Goal: Task Accomplishment & Management: Manage account settings

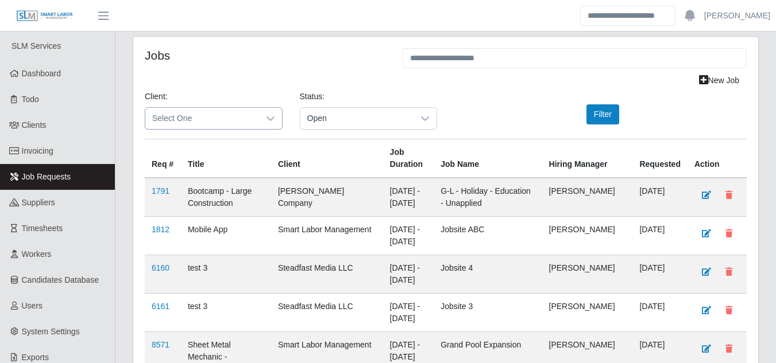
click at [259, 118] on div at bounding box center [270, 118] width 23 height 21
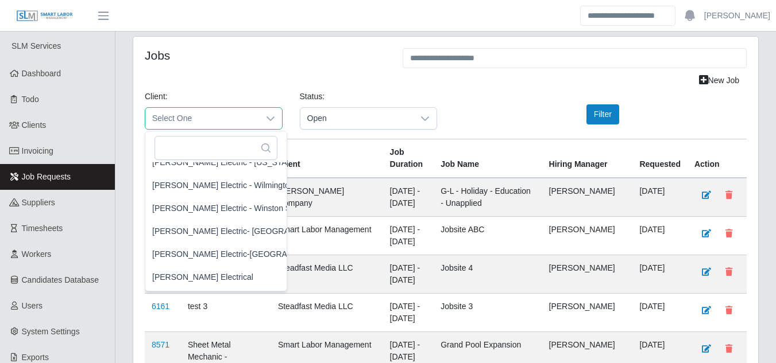
scroll to position [1780, 2]
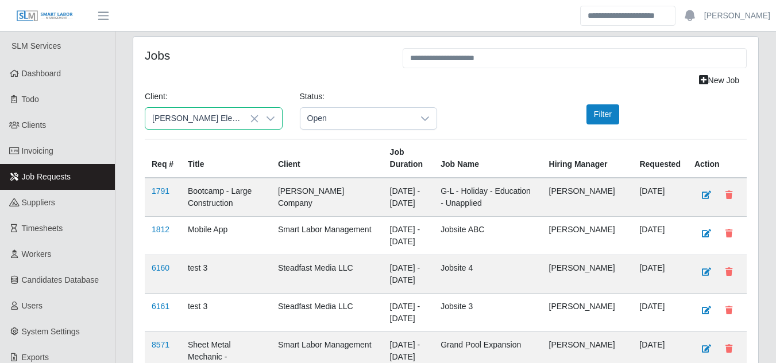
click at [232, 197] on span "Watson Electric - Winston Salem Service-46" at bounding box center [250, 192] width 196 height 12
click at [592, 121] on button "Filter" at bounding box center [602, 114] width 33 height 20
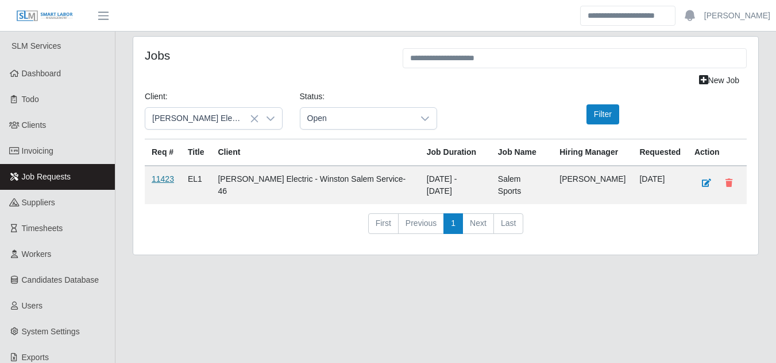
click at [157, 182] on link "11423" at bounding box center [163, 179] width 22 height 9
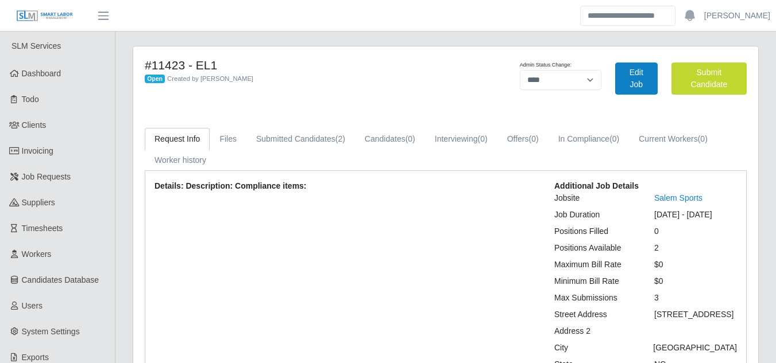
select select "****"
click at [304, 139] on link "Submitted Candidates (2)" at bounding box center [300, 139] width 108 height 22
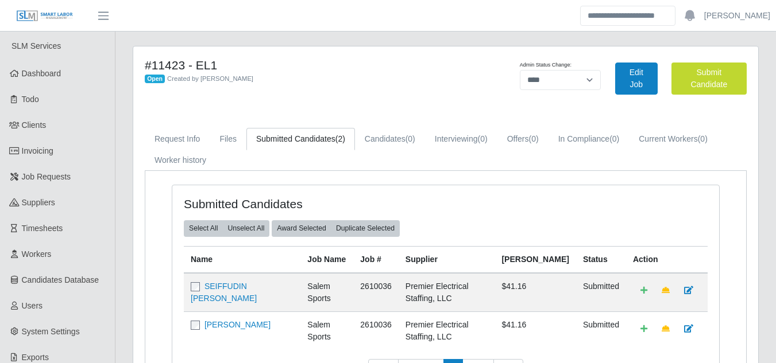
click at [196, 328] on td "[PERSON_NAME]" at bounding box center [242, 331] width 117 height 38
click at [305, 233] on button "Award Selected" at bounding box center [302, 228] width 60 height 16
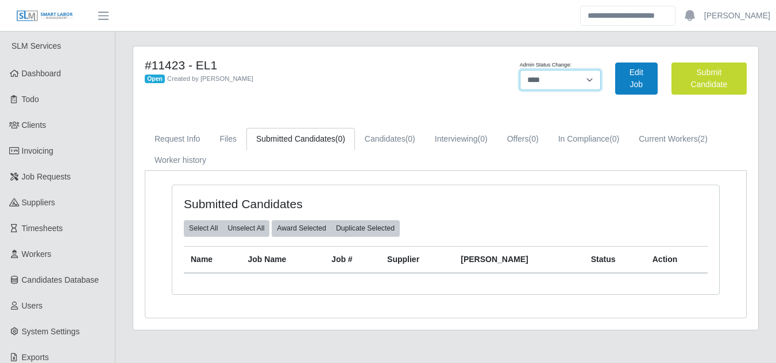
click at [568, 80] on select "**********" at bounding box center [560, 80] width 81 height 20
select select "******"
click at [600, 70] on select "**********" at bounding box center [560, 80] width 81 height 20
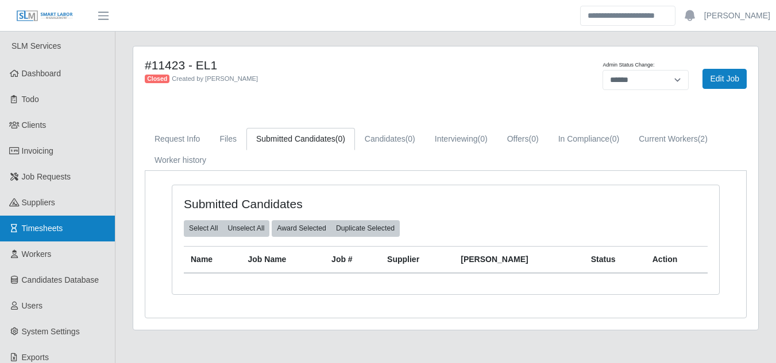
click at [67, 229] on link "Timesheets" at bounding box center [57, 229] width 115 height 26
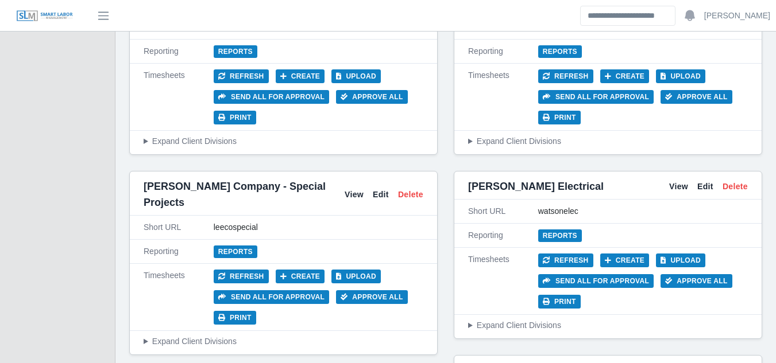
scroll to position [5568, 0]
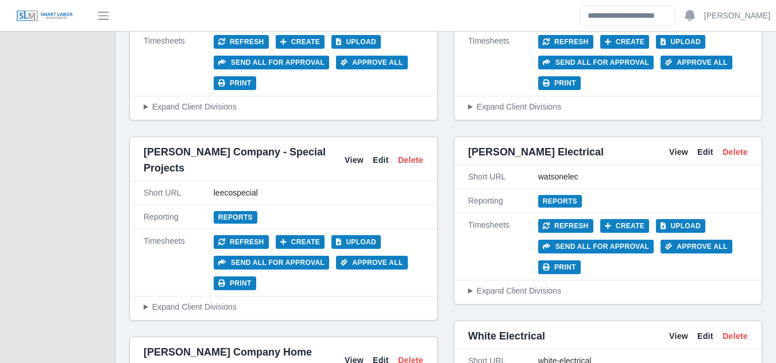
click at [505, 285] on summary "Expand Client Divisions" at bounding box center [608, 291] width 280 height 12
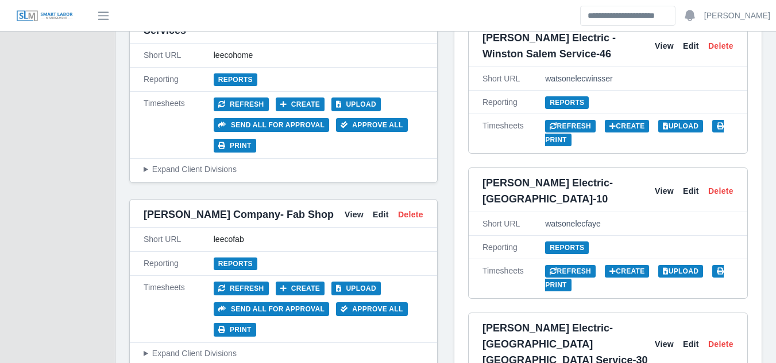
scroll to position [5913, 0]
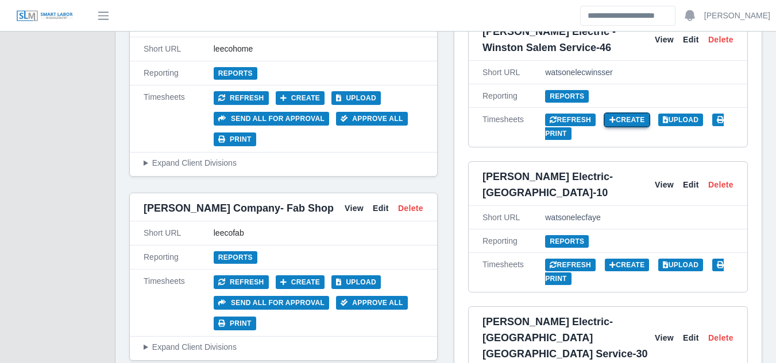
click at [630, 126] on link "Create" at bounding box center [626, 120] width 45 height 13
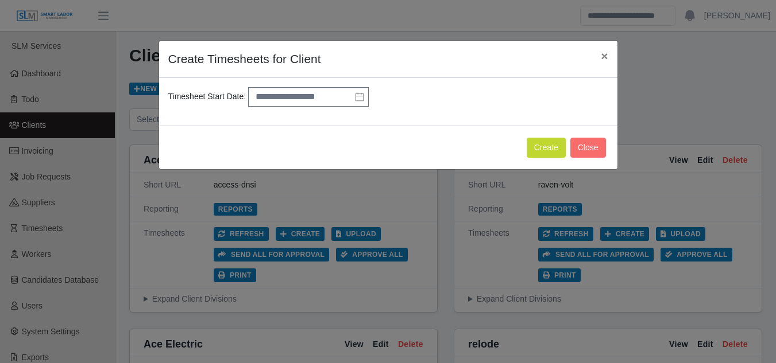
click at [360, 98] on icon at bounding box center [359, 96] width 9 height 9
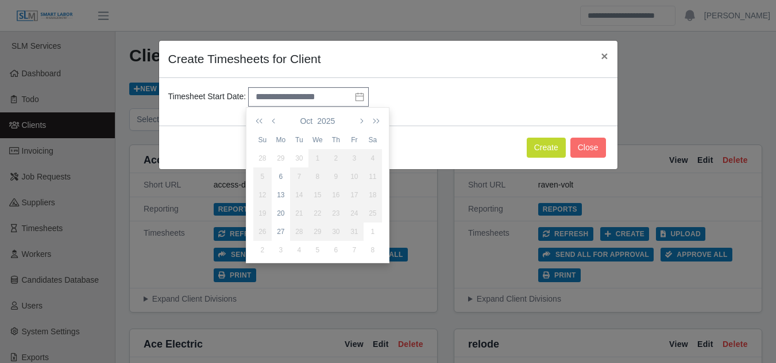
click at [280, 157] on div "29" at bounding box center [281, 158] width 18 height 10
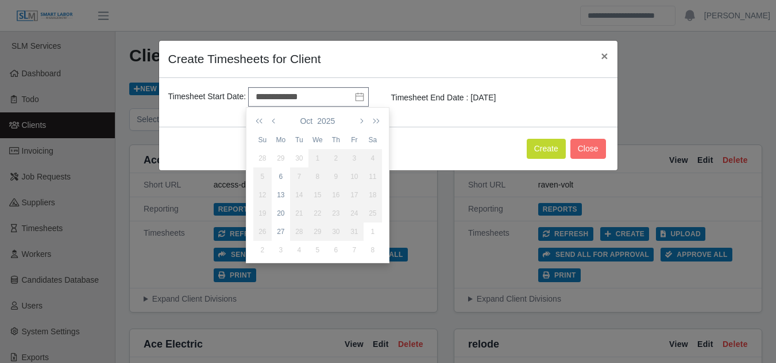
type input "**********"
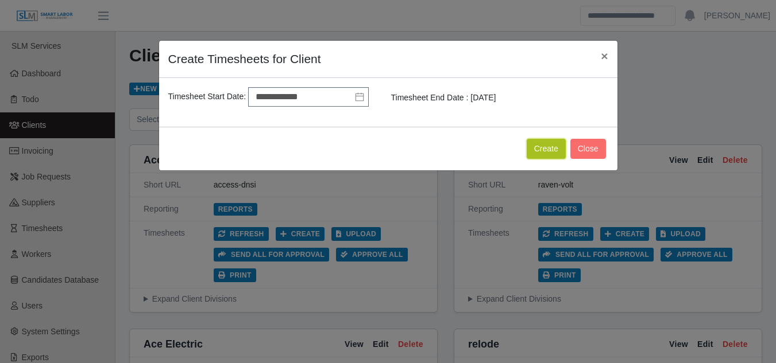
click at [548, 150] on button "Create" at bounding box center [545, 149] width 39 height 20
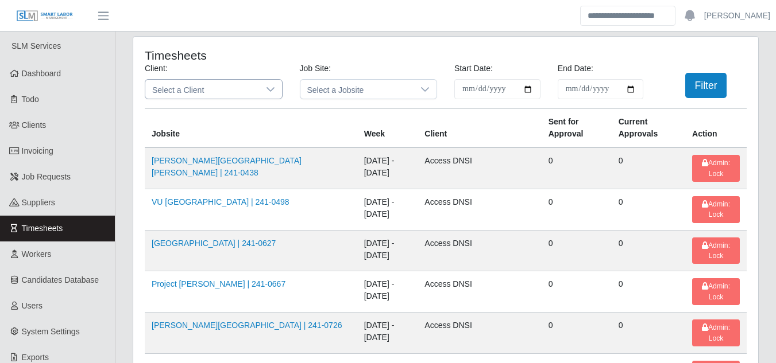
click at [266, 87] on icon at bounding box center [270, 89] width 8 height 5
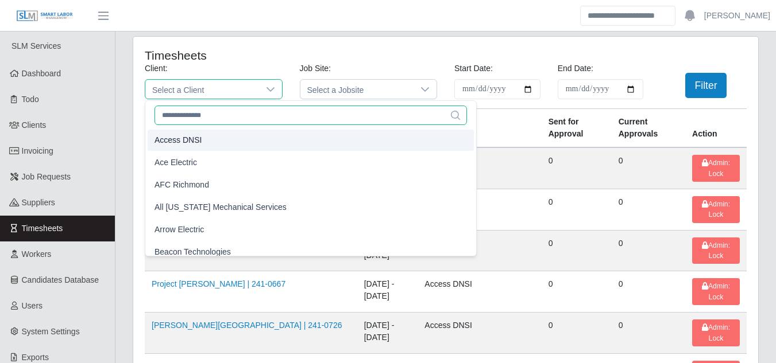
click at [225, 122] on input "text" at bounding box center [310, 116] width 312 height 20
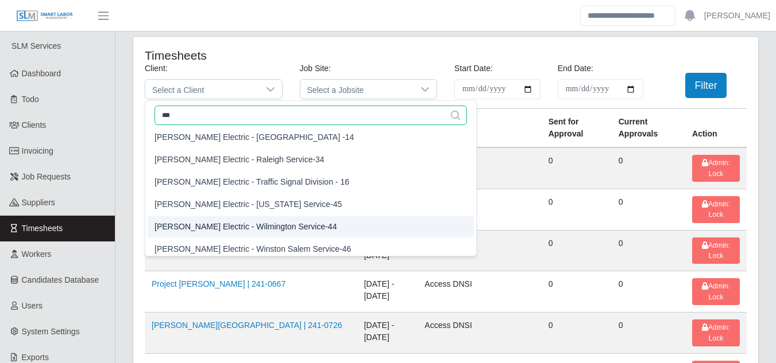
scroll to position [172, 0]
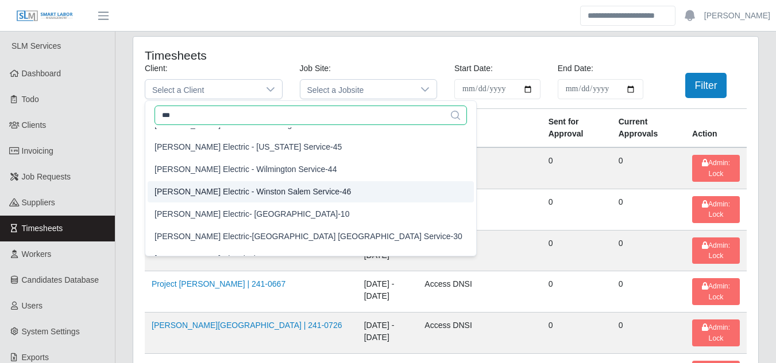
type input "***"
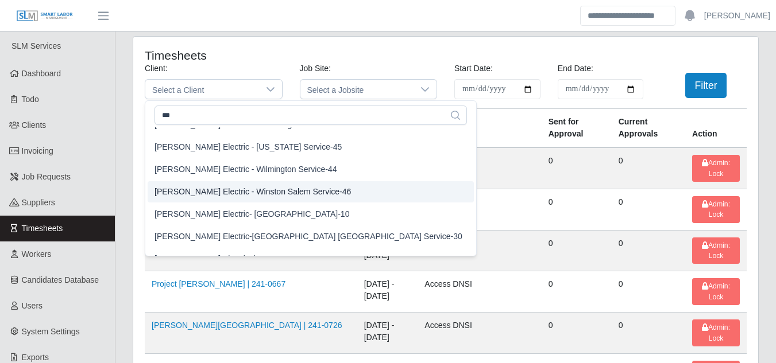
click at [290, 195] on span "Watson Electric - Winston Salem Service-46" at bounding box center [252, 192] width 196 height 12
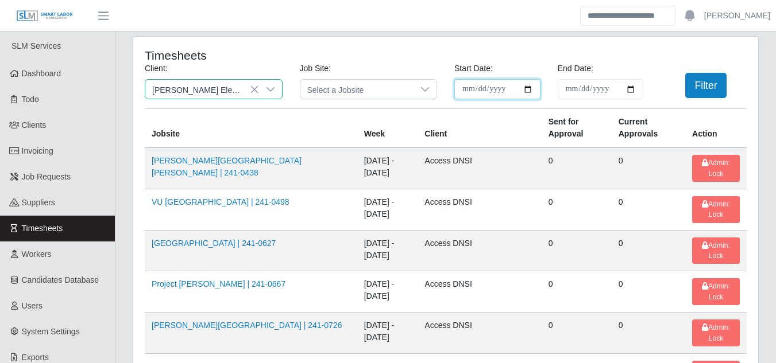
click at [528, 92] on input "**********" at bounding box center [497, 89] width 86 height 20
type input "**********"
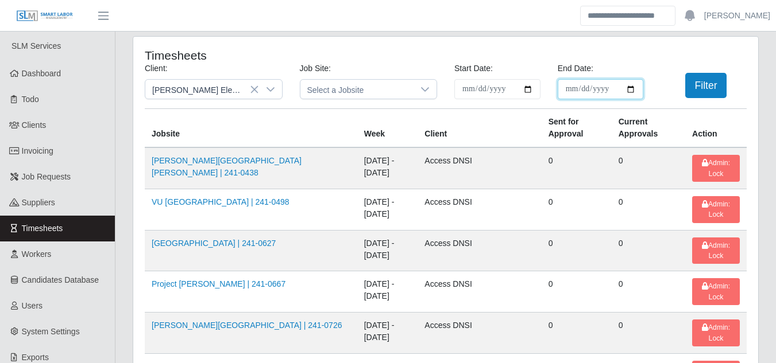
click at [630, 90] on input "End Date:" at bounding box center [600, 89] width 86 height 20
type input "**********"
click at [698, 95] on button "Filter" at bounding box center [706, 85] width 42 height 25
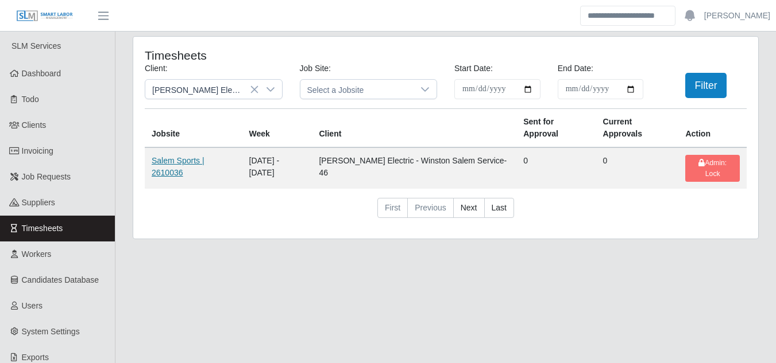
click at [186, 164] on link "Salem Sports | 2610036" at bounding box center [178, 166] width 53 height 21
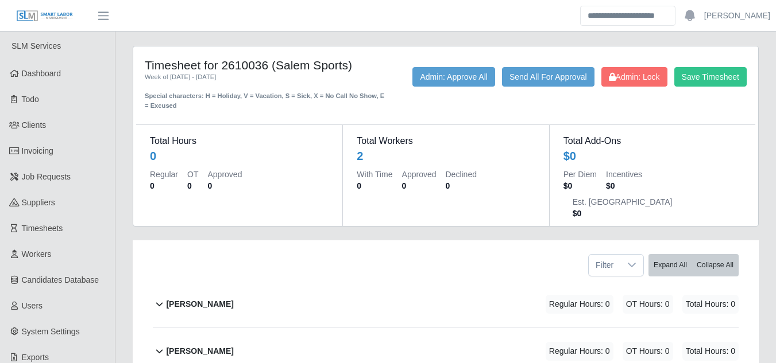
click at [187, 298] on b "[PERSON_NAME]" at bounding box center [199, 304] width 67 height 12
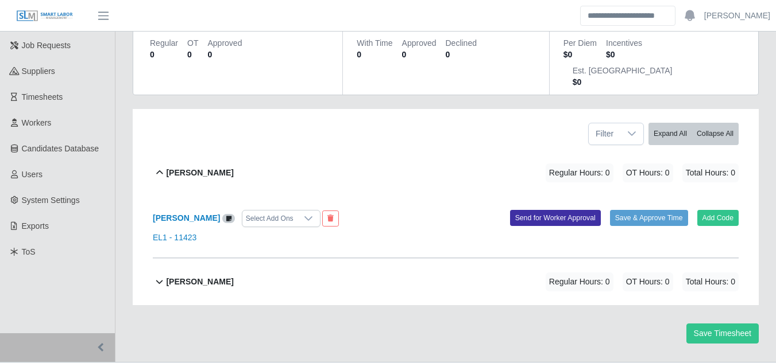
click at [213, 276] on b "[PERSON_NAME]" at bounding box center [199, 282] width 67 height 12
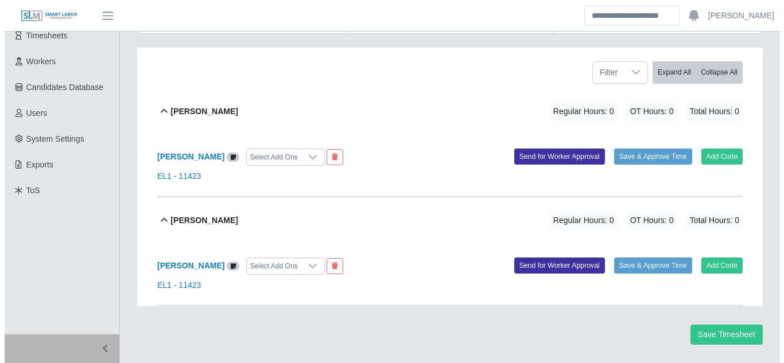
scroll to position [194, 0]
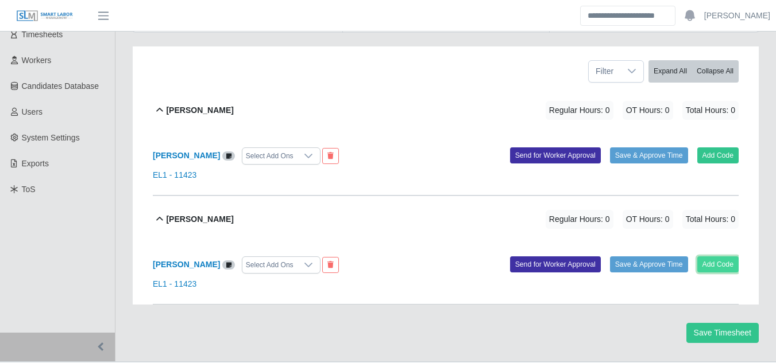
click at [714, 257] on button "Add Code" at bounding box center [718, 265] width 42 height 16
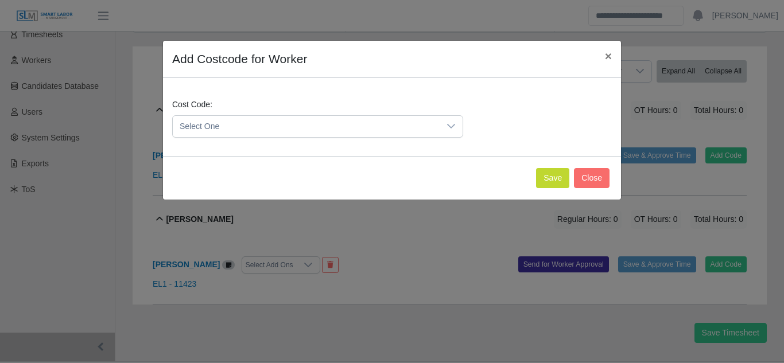
click at [413, 130] on span "Select One" at bounding box center [306, 126] width 267 height 21
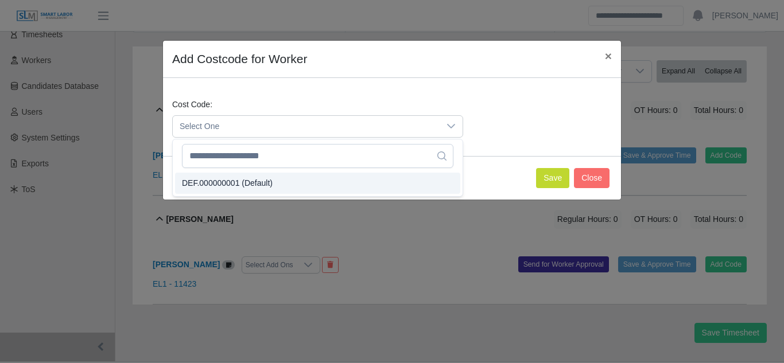
click at [245, 190] on li "DEF.000000001 (Default)" at bounding box center [317, 183] width 285 height 21
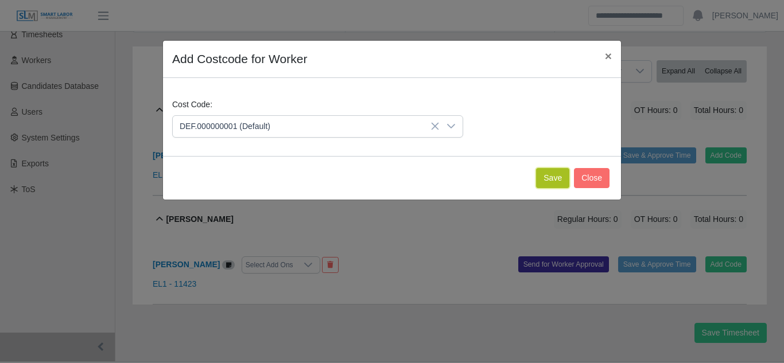
click at [547, 180] on button "Save" at bounding box center [552, 178] width 33 height 20
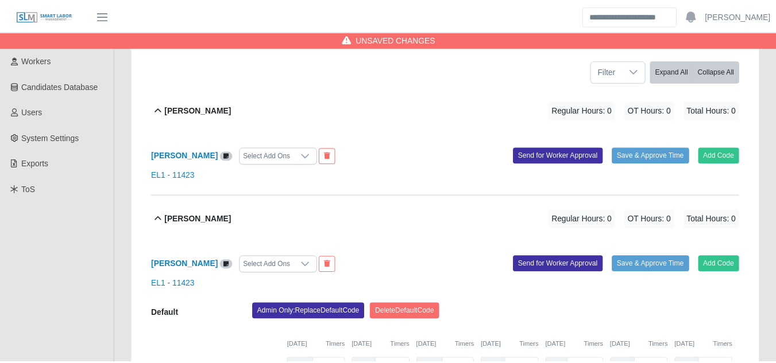
scroll to position [313, 0]
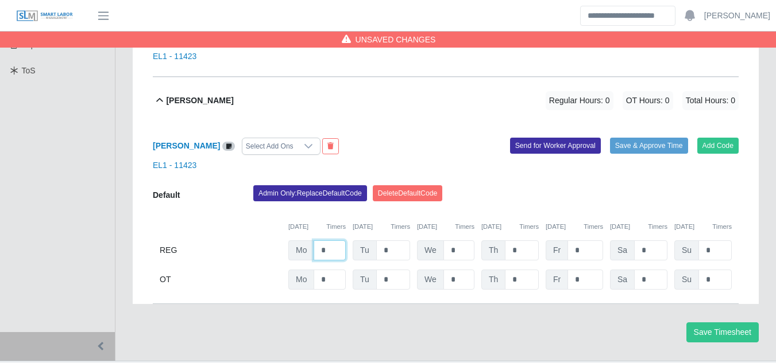
click at [336, 241] on input "*" at bounding box center [329, 251] width 32 height 20
type input "*"
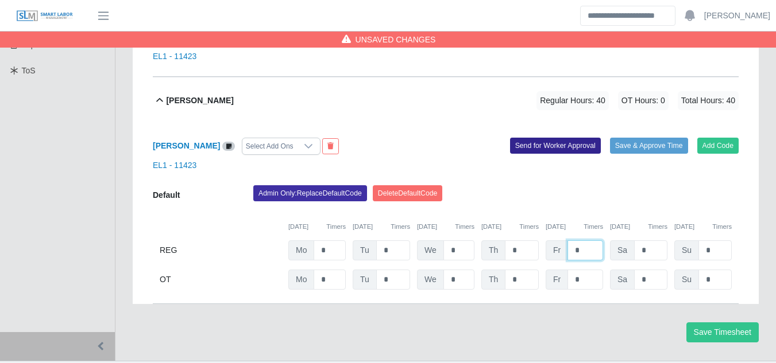
type input "*"
click at [584, 138] on button "Send for Worker Approval" at bounding box center [555, 146] width 91 height 16
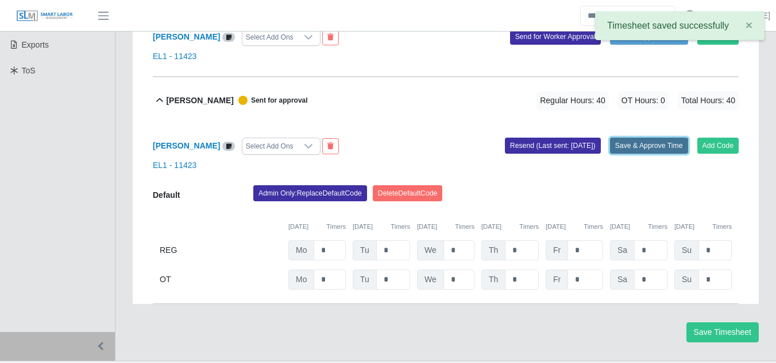
click at [627, 138] on button "Save & Approve Time" at bounding box center [649, 146] width 78 height 16
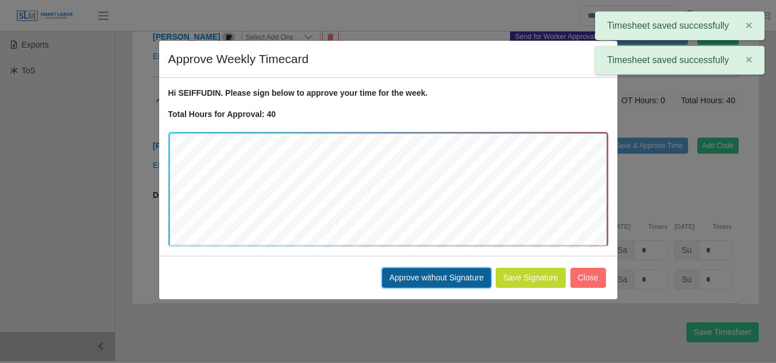
click at [466, 272] on button "Approve without Signature" at bounding box center [436, 278] width 109 height 20
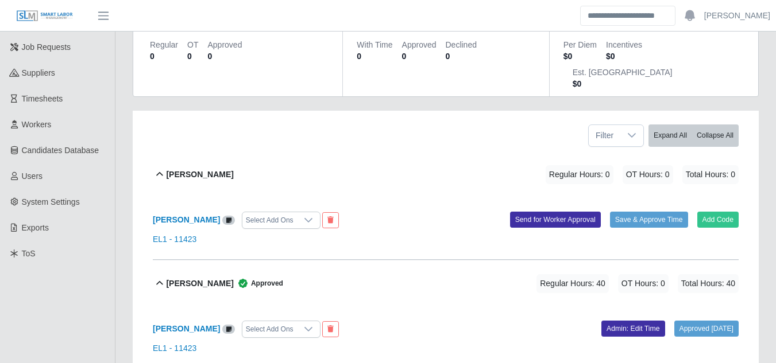
scroll to position [83, 0]
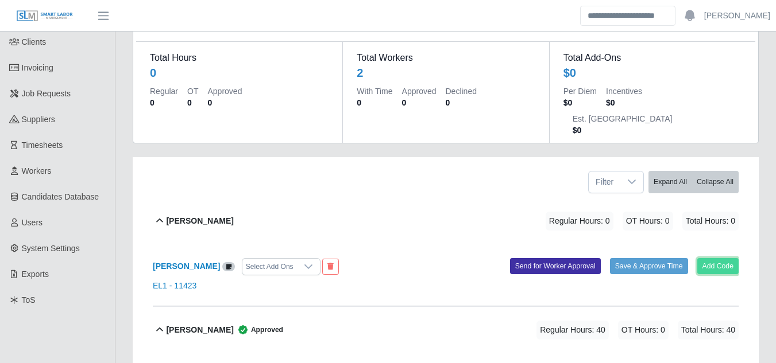
click at [723, 258] on button "Add Code" at bounding box center [718, 266] width 42 height 16
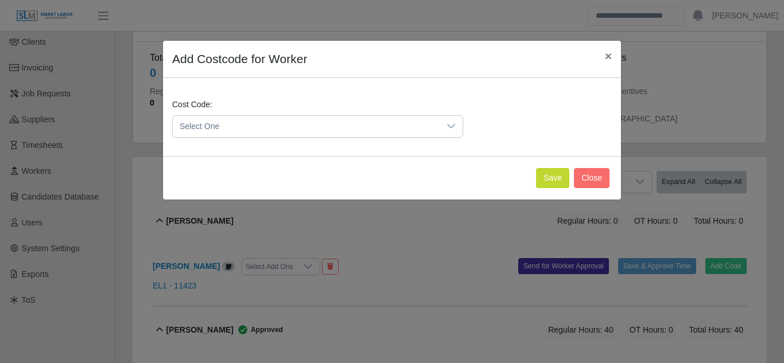
click at [443, 127] on div at bounding box center [451, 126] width 23 height 21
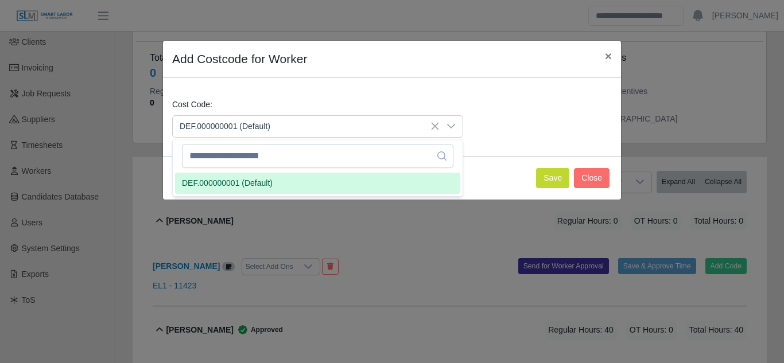
drag, startPoint x: 277, startPoint y: 181, endPoint x: 475, endPoint y: 196, distance: 198.6
click at [277, 181] on li "DEF.000000001 (Default)" at bounding box center [317, 183] width 285 height 21
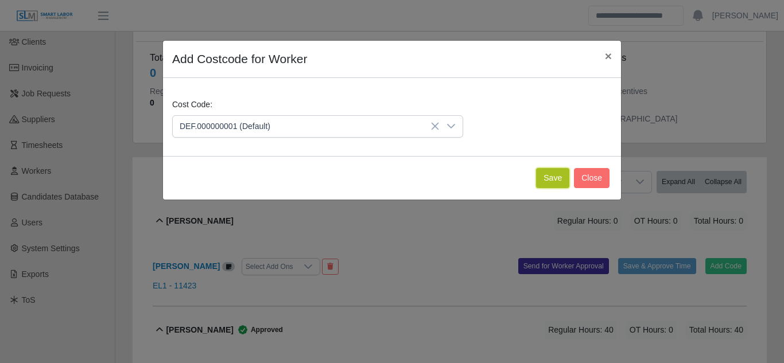
click at [549, 183] on button "Save" at bounding box center [552, 178] width 33 height 20
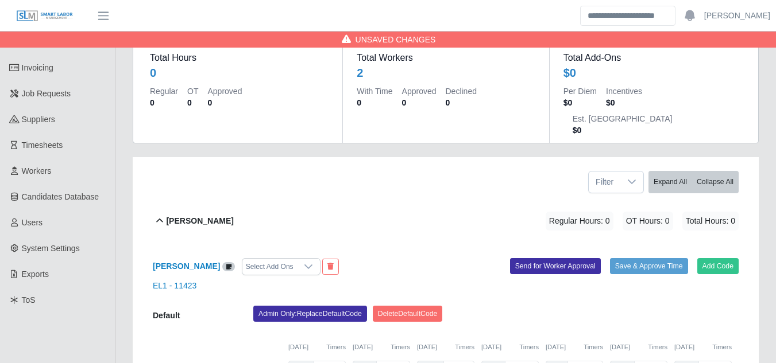
scroll to position [198, 0]
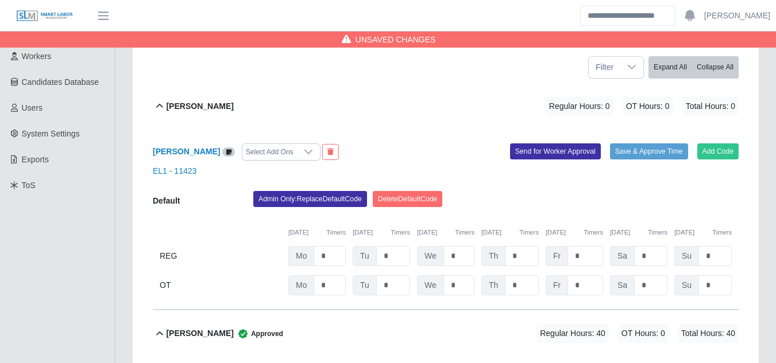
click at [333, 215] on div "Default Admin Only: Replace Default Code Delete Default Code 09/29/2025 Timers …" at bounding box center [446, 243] width 586 height 105
click at [333, 246] on input "*" at bounding box center [329, 256] width 32 height 20
type input "*"
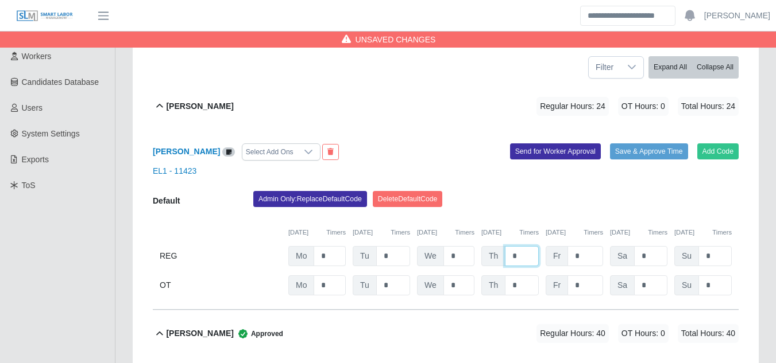
type input "*"
click at [588, 144] on button "Send for Worker Approval" at bounding box center [555, 152] width 91 height 16
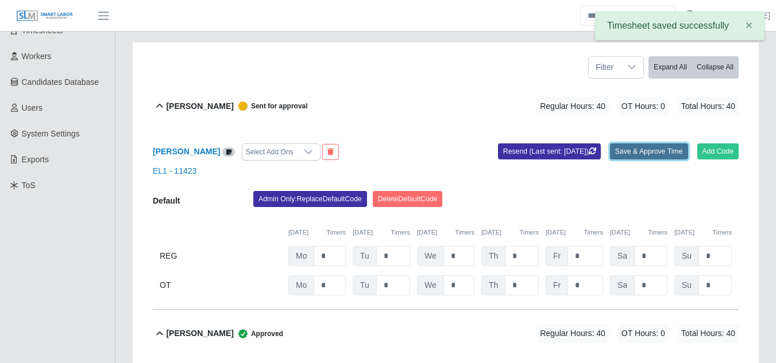
click at [623, 144] on button "Save & Approve Time" at bounding box center [649, 152] width 78 height 16
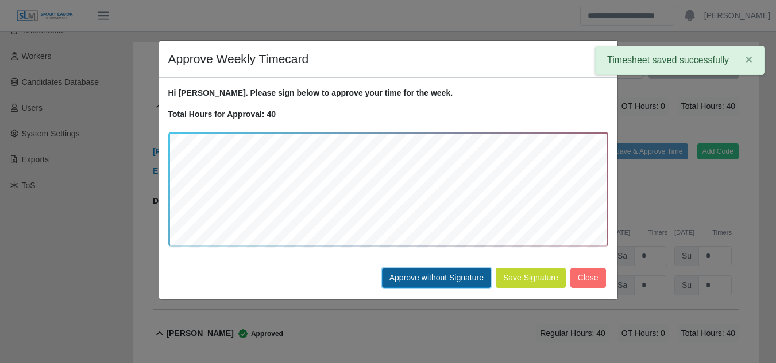
click at [453, 276] on button "Approve without Signature" at bounding box center [436, 278] width 109 height 20
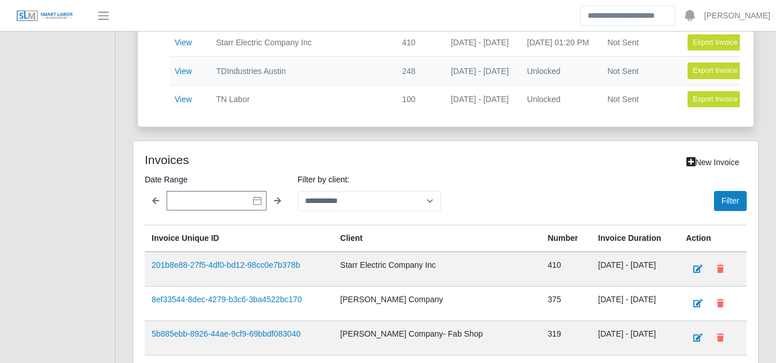
scroll to position [689, 0]
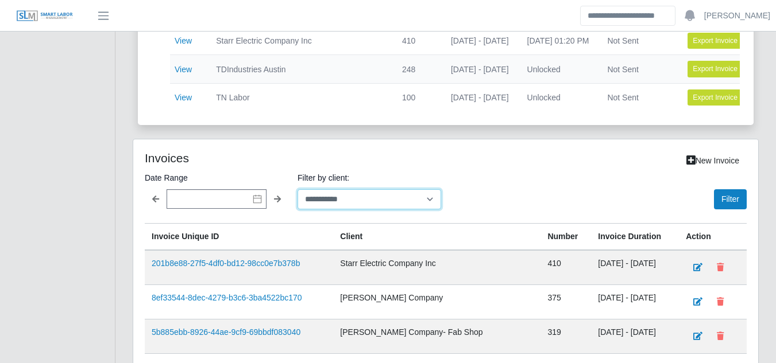
click at [342, 208] on select "**********" at bounding box center [369, 199] width 144 height 20
select select "**********"
click at [297, 198] on select "**********" at bounding box center [369, 199] width 144 height 20
click at [731, 207] on button "Filter" at bounding box center [730, 199] width 33 height 20
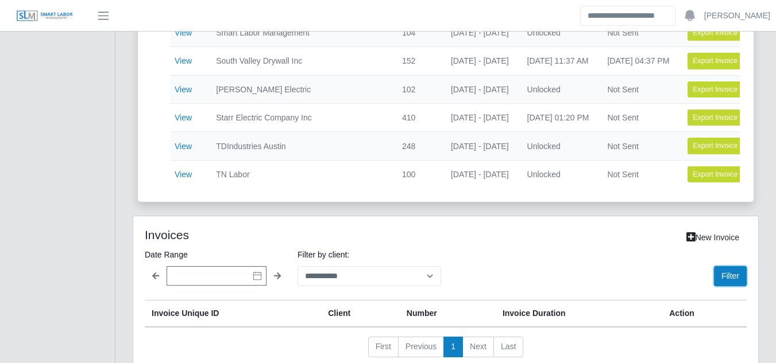
scroll to position [679, 0]
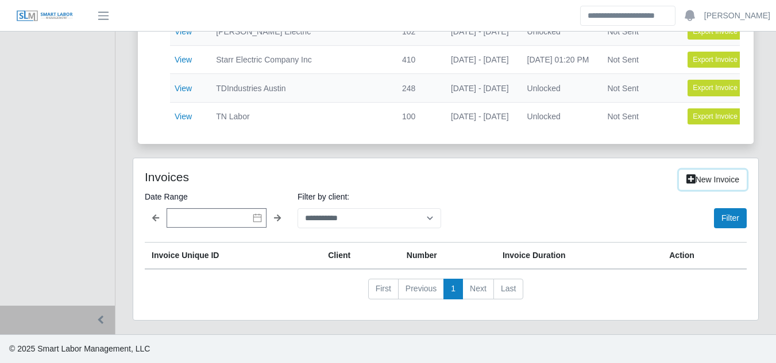
click at [689, 181] on icon at bounding box center [690, 179] width 9 height 8
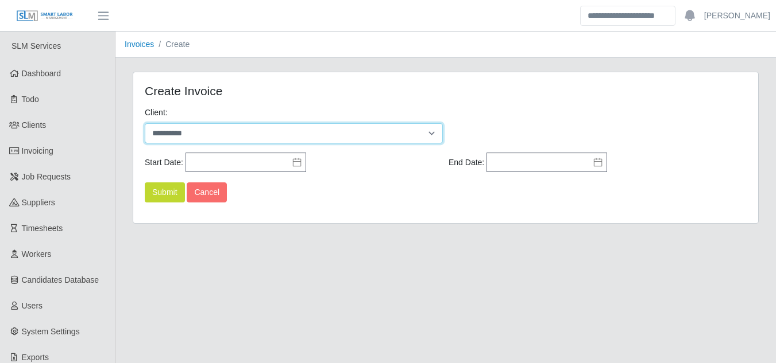
click at [261, 131] on select "**********" at bounding box center [294, 133] width 298 height 20
select select "**"
click at [145, 123] on select "**********" at bounding box center [294, 133] width 298 height 20
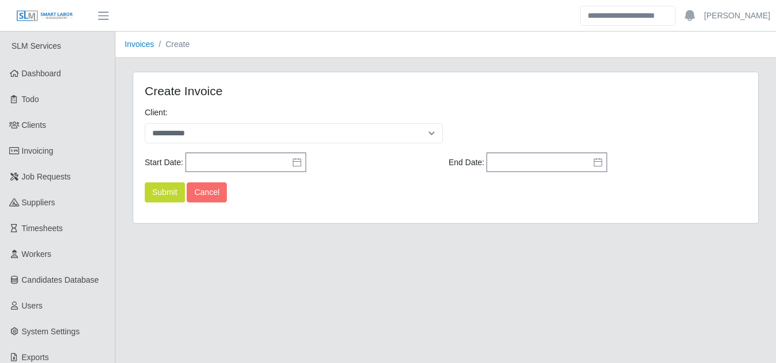
click at [292, 162] on icon at bounding box center [296, 162] width 9 height 9
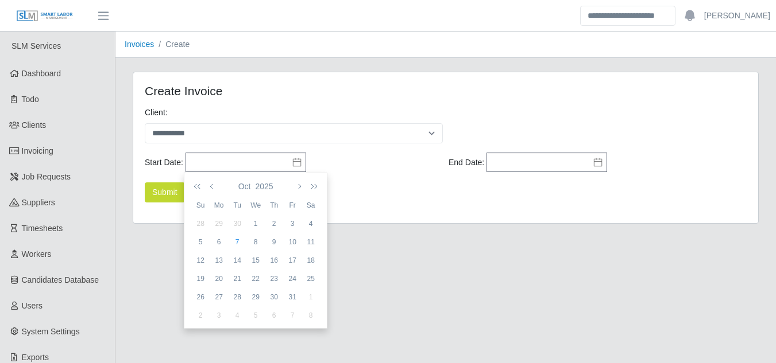
click at [222, 221] on div "29" at bounding box center [219, 224] width 18 height 10
type input "**********"
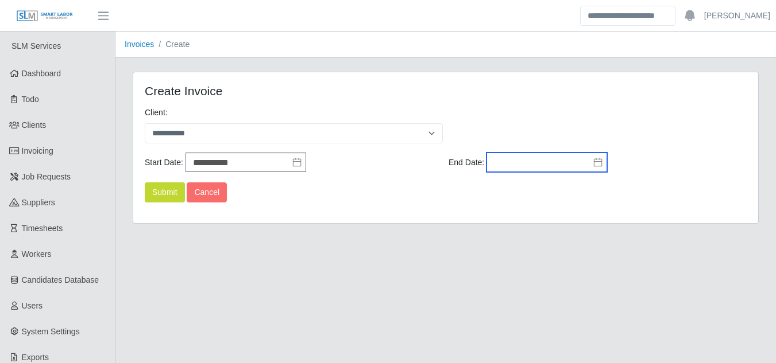
click at [579, 160] on input "text" at bounding box center [546, 163] width 121 height 20
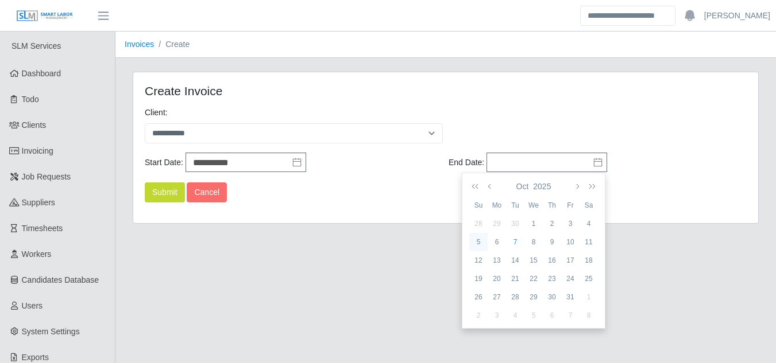
click at [480, 244] on div "5" at bounding box center [478, 242] width 18 height 10
type input "**********"
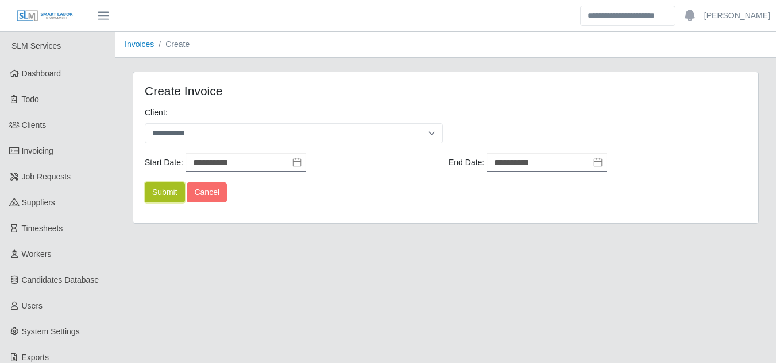
click at [166, 196] on button "Submit" at bounding box center [165, 193] width 40 height 20
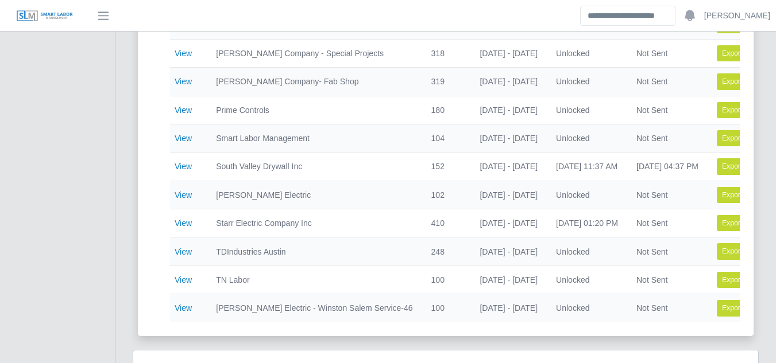
scroll to position [517, 0]
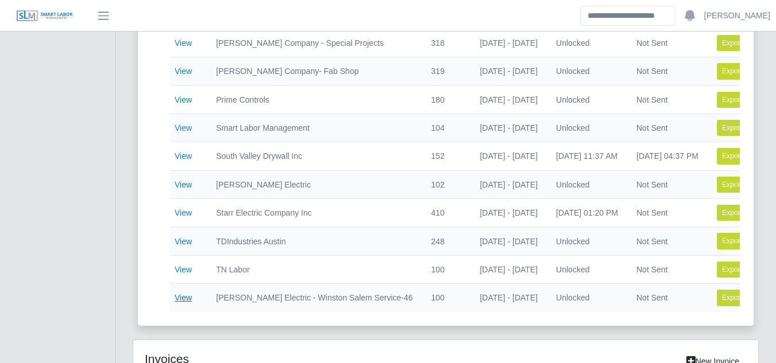
click at [189, 296] on link "View" at bounding box center [183, 297] width 17 height 9
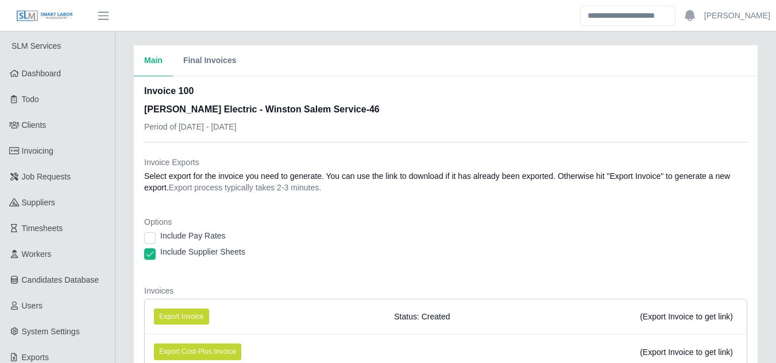
scroll to position [57, 0]
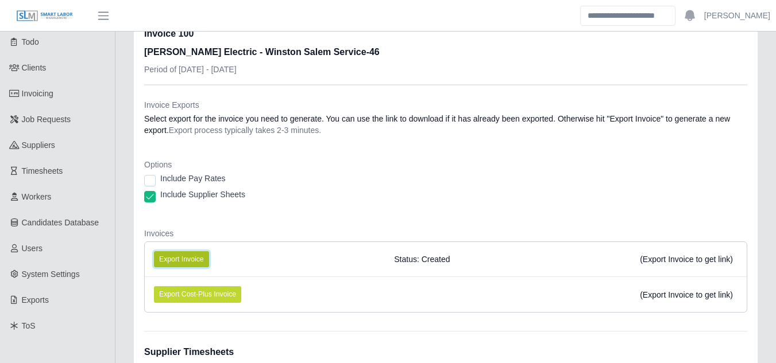
click at [177, 265] on button "Export Invoice" at bounding box center [181, 259] width 55 height 16
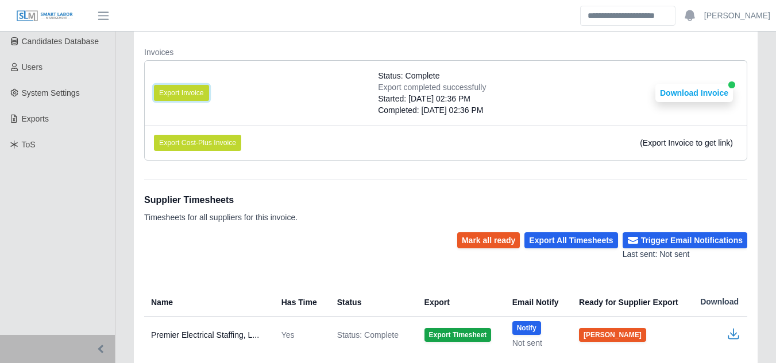
scroll to position [268, 0]
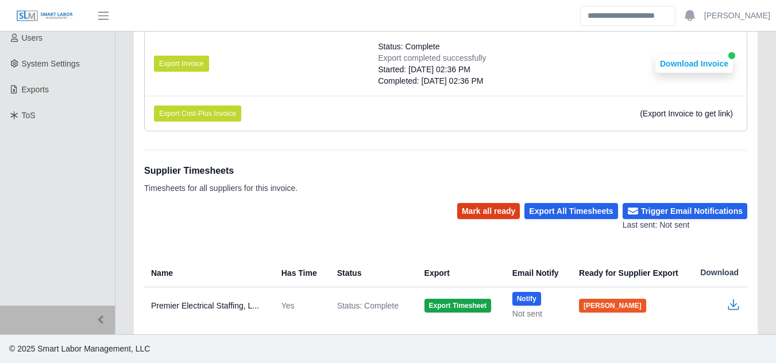
click at [486, 208] on button "Mark all ready" at bounding box center [488, 211] width 63 height 16
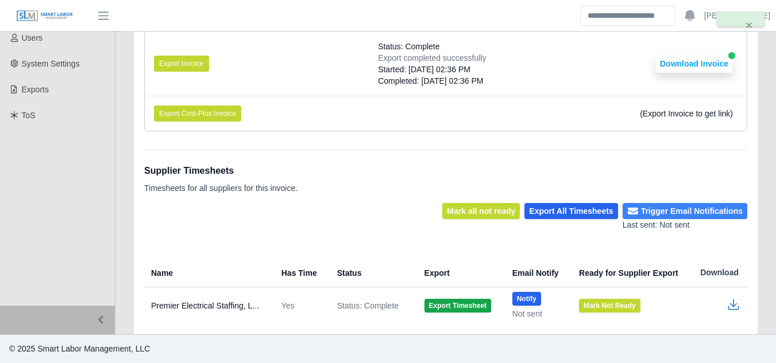
click at [676, 213] on button "Trigger Email Notifications" at bounding box center [684, 211] width 125 height 16
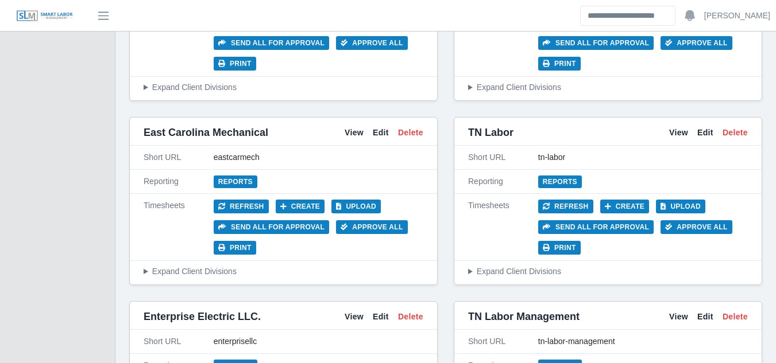
scroll to position [3272, 0]
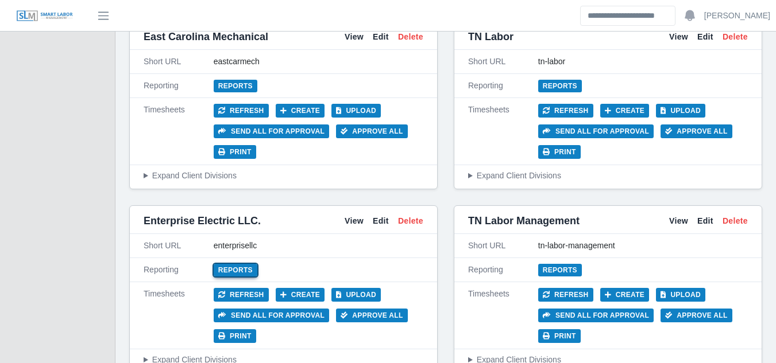
click at [243, 264] on link "Reports" at bounding box center [236, 270] width 44 height 13
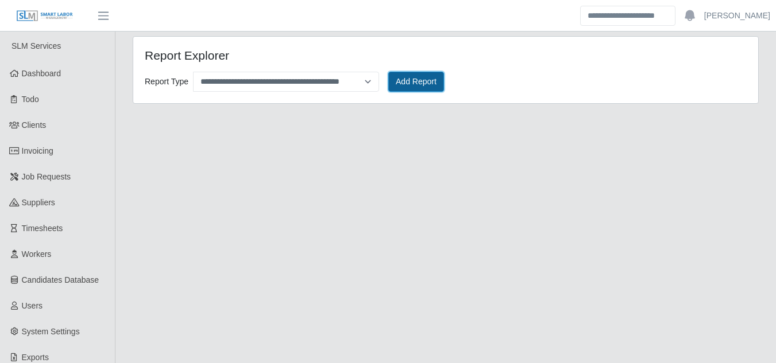
click at [435, 90] on button "Add Report" at bounding box center [416, 82] width 56 height 20
click at [425, 79] on button "Add Report" at bounding box center [416, 82] width 56 height 20
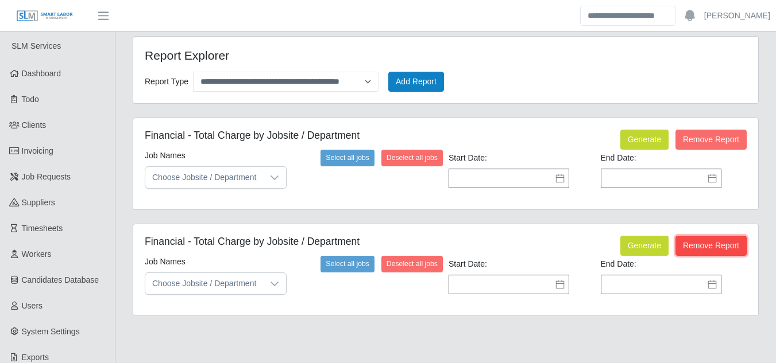
click at [722, 249] on button "Remove Report" at bounding box center [710, 246] width 71 height 20
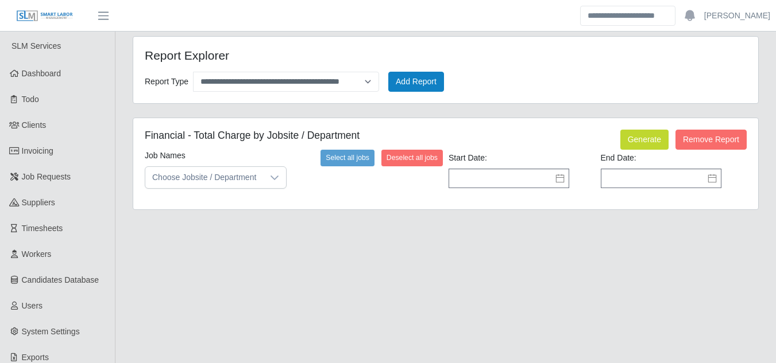
click at [277, 176] on icon at bounding box center [274, 178] width 8 height 5
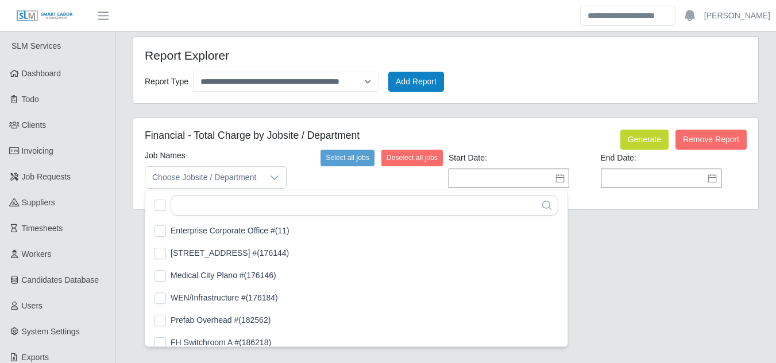
scroll to position [11, 7]
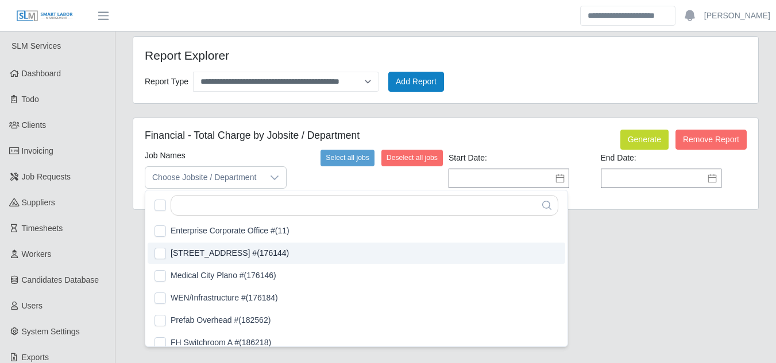
click at [195, 208] on input "text" at bounding box center [363, 205] width 387 height 21
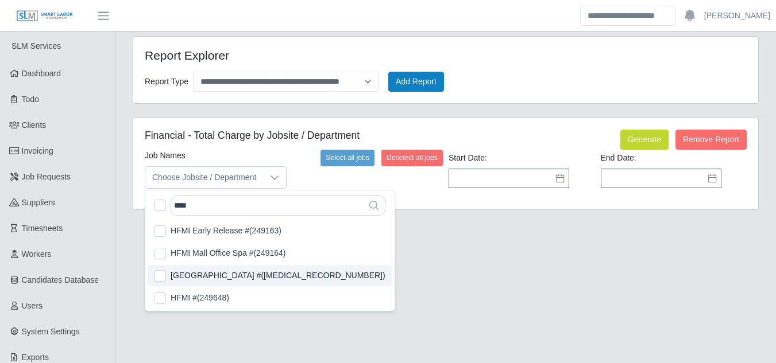
type input "****"
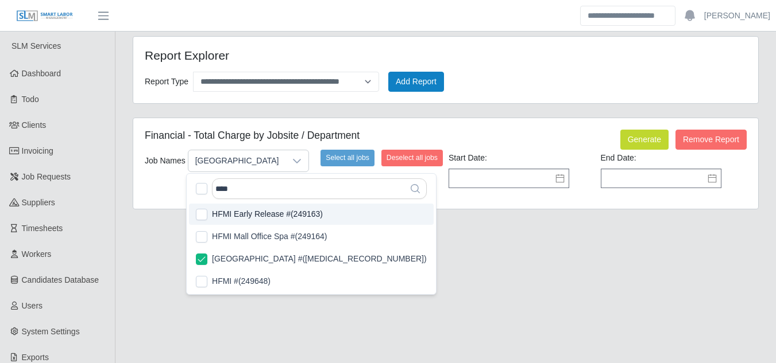
click at [559, 182] on icon at bounding box center [559, 178] width 9 height 9
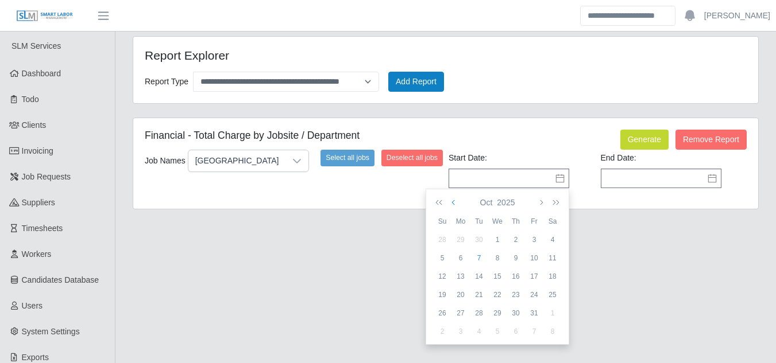
click at [451, 204] on button "button" at bounding box center [454, 203] width 10 height 20
click at [461, 239] on div "1" at bounding box center [460, 240] width 18 height 10
type input "**********"
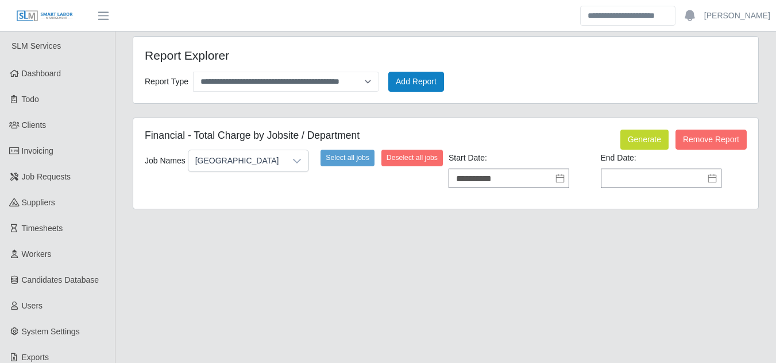
click at [714, 179] on icon at bounding box center [711, 178] width 9 height 9
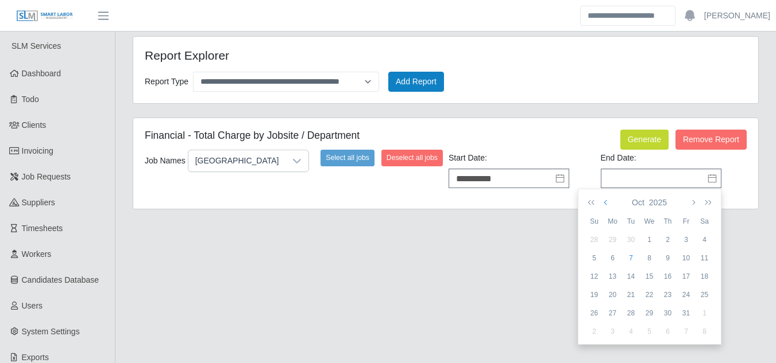
click at [606, 204] on icon "button" at bounding box center [606, 202] width 6 height 9
click at [689, 314] on div "3" at bounding box center [686, 313] width 18 height 10
type input "**********"
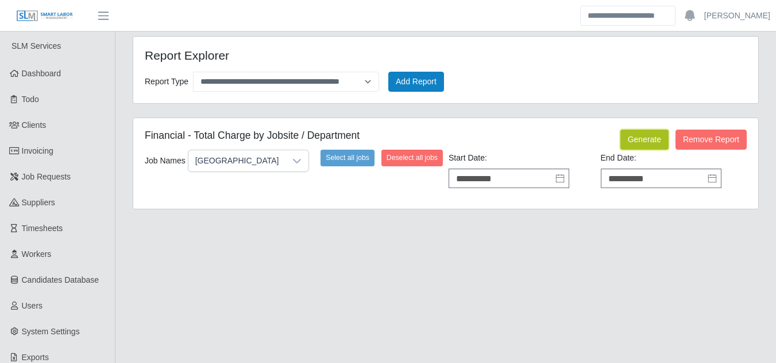
click at [635, 140] on button "Generate" at bounding box center [644, 140] width 48 height 20
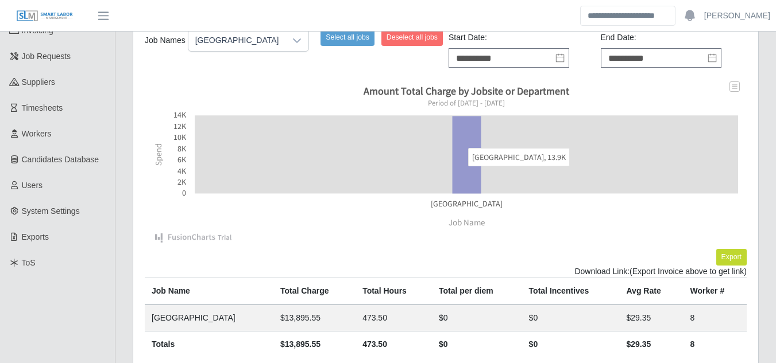
scroll to position [172, 0]
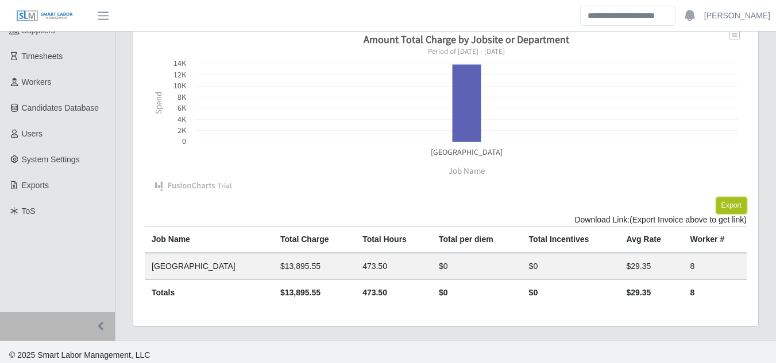
click at [726, 200] on button "Export" at bounding box center [731, 205] width 30 height 16
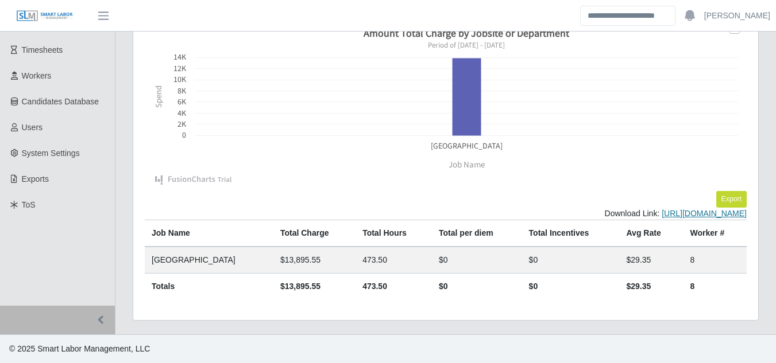
click at [661, 209] on link "https://sm-slm-prod.s3.amazonaws.com/documents/client/3/Charge_By_Job_export_20…" at bounding box center [703, 213] width 85 height 9
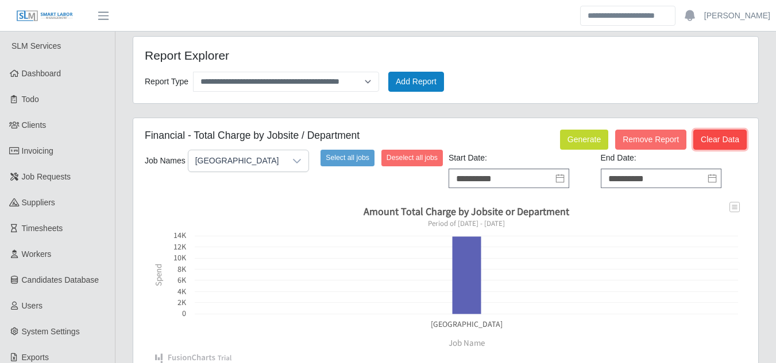
click at [714, 134] on button "Clear Data" at bounding box center [719, 140] width 53 height 20
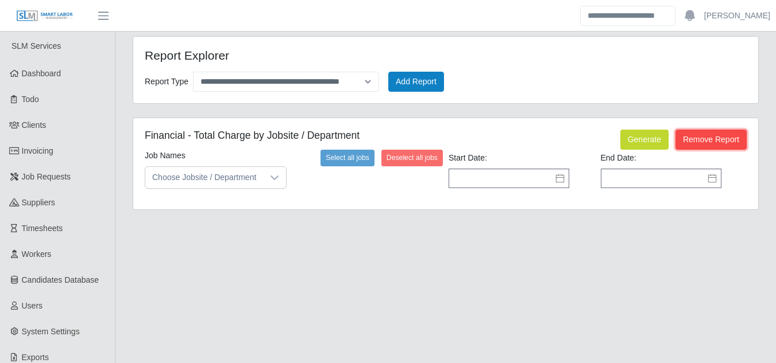
click at [693, 138] on button "Remove Report" at bounding box center [710, 140] width 71 height 20
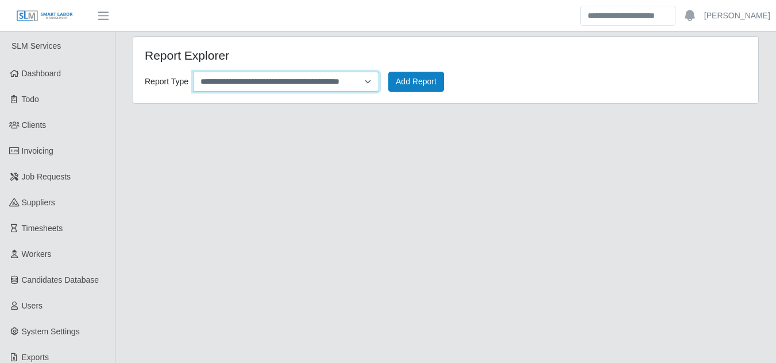
click at [363, 77] on select "**********" at bounding box center [286, 82] width 186 height 20
select select "**********"
click at [193, 72] on select "**********" at bounding box center [286, 82] width 186 height 20
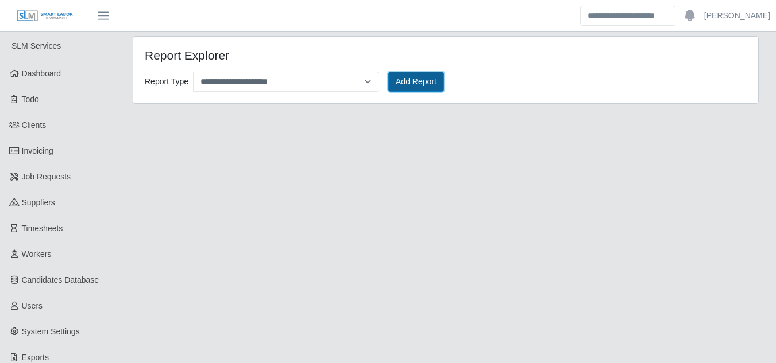
click at [408, 81] on button "Add Report" at bounding box center [416, 82] width 56 height 20
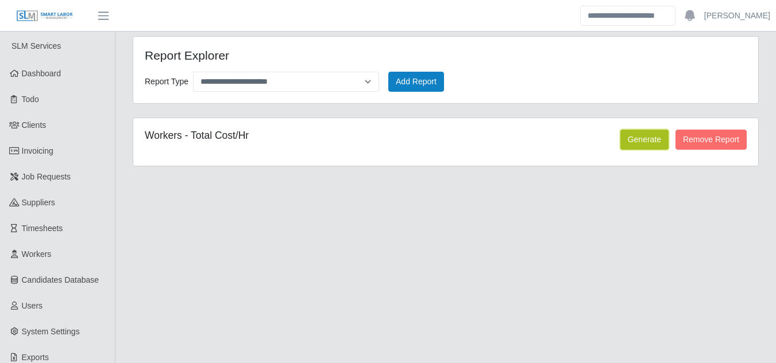
click at [639, 138] on button "Generate" at bounding box center [644, 140] width 48 height 20
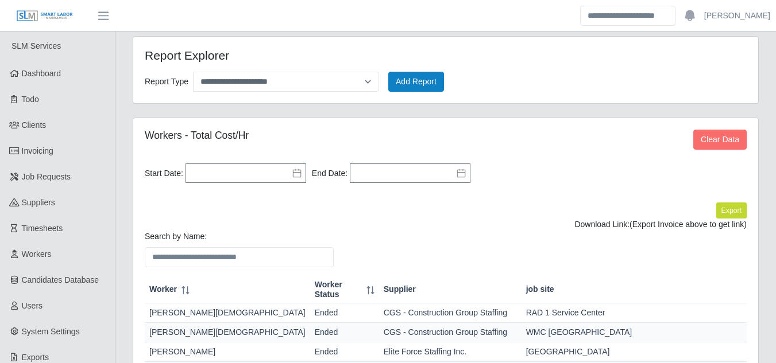
click at [294, 178] on icon at bounding box center [296, 173] width 9 height 9
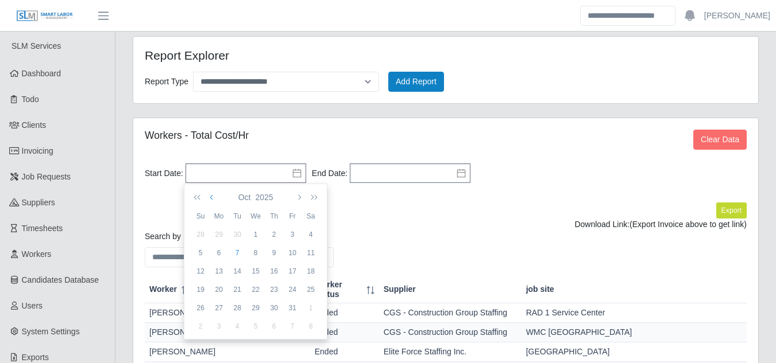
click at [211, 198] on icon "button" at bounding box center [213, 197] width 6 height 9
click at [211, 199] on icon "button" at bounding box center [213, 197] width 6 height 9
click at [312, 312] on div "30" at bounding box center [310, 308] width 18 height 10
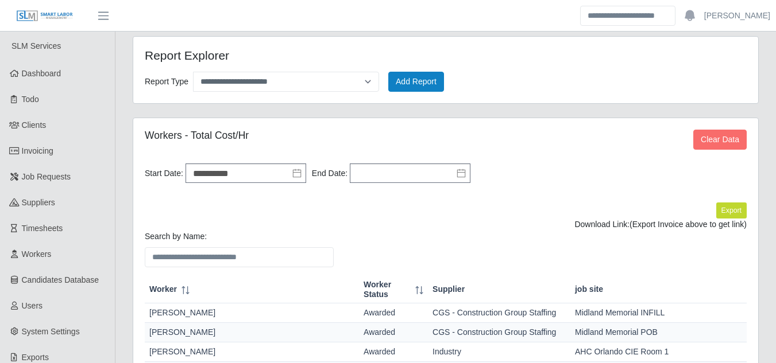
click at [456, 176] on icon at bounding box center [460, 173] width 9 height 9
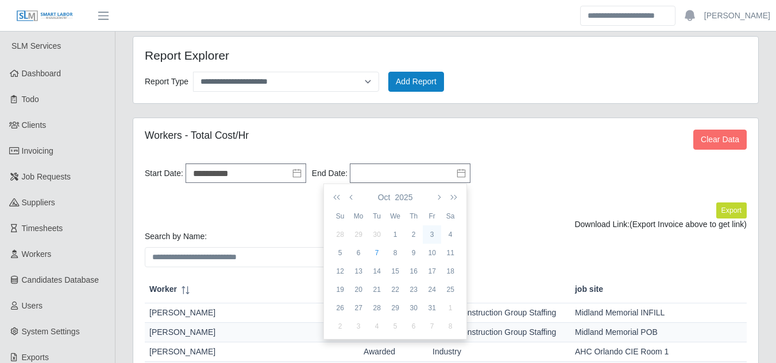
click at [433, 234] on div "3" at bounding box center [431, 235] width 18 height 10
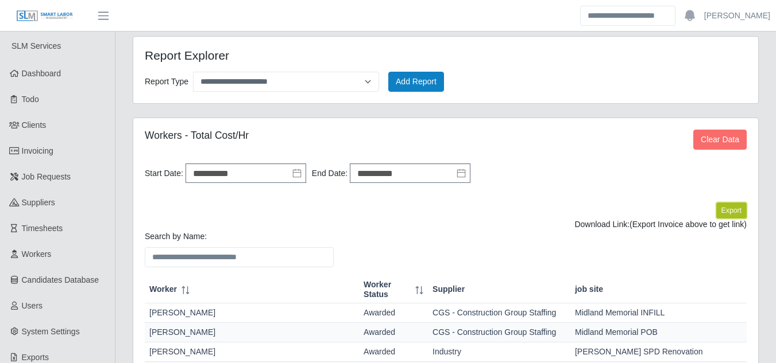
click at [724, 215] on button "Export" at bounding box center [731, 211] width 30 height 16
click at [661, 227] on link "https://sm-slm-prod.s3.amazonaws.com/documents/client/3/Candidates_Hourly_expor…" at bounding box center [703, 224] width 85 height 9
